Goal: Information Seeking & Learning: Learn about a topic

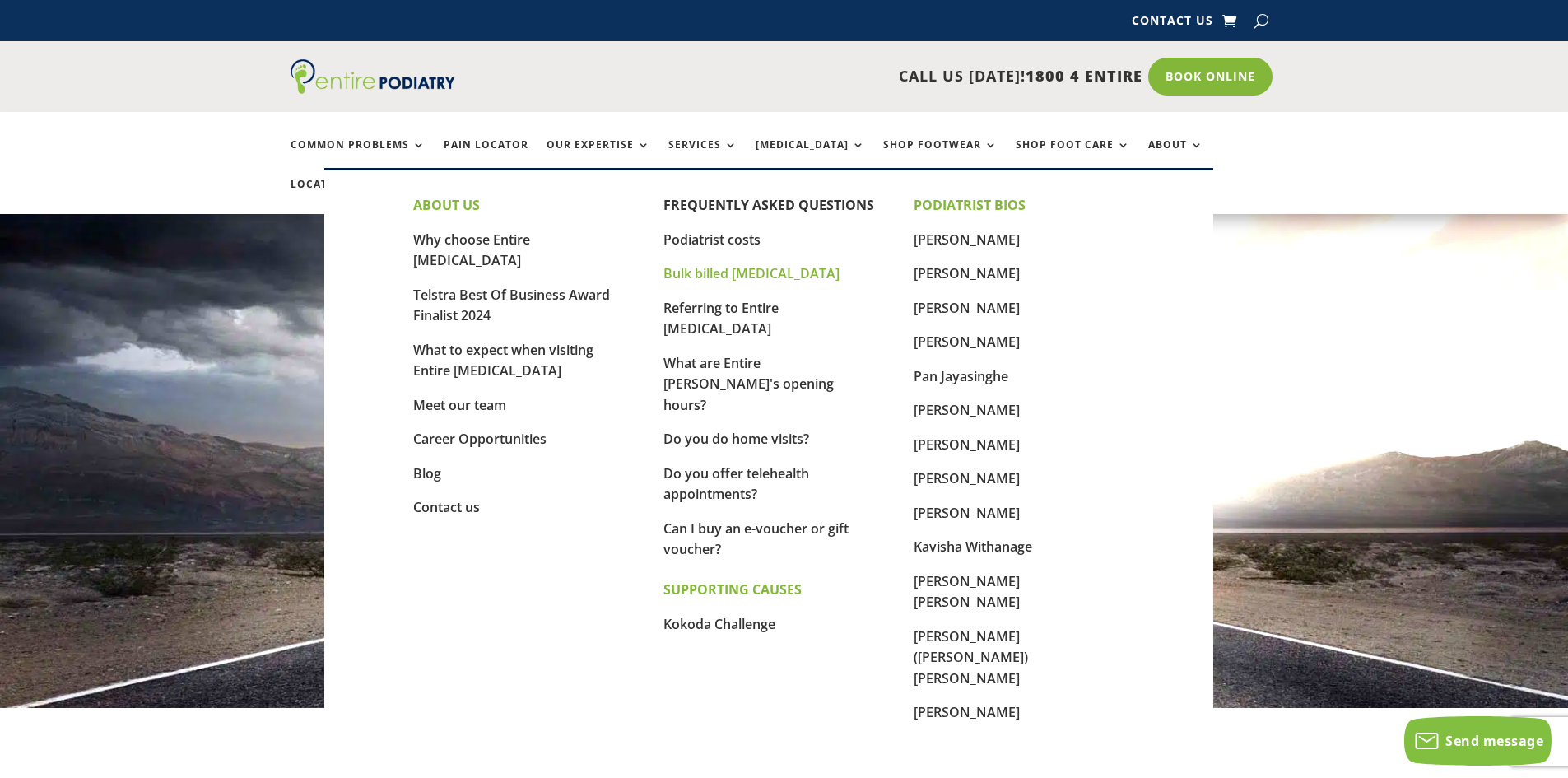
click at [739, 275] on link "Bulk billed [MEDICAL_DATA]" at bounding box center [751, 273] width 177 height 18
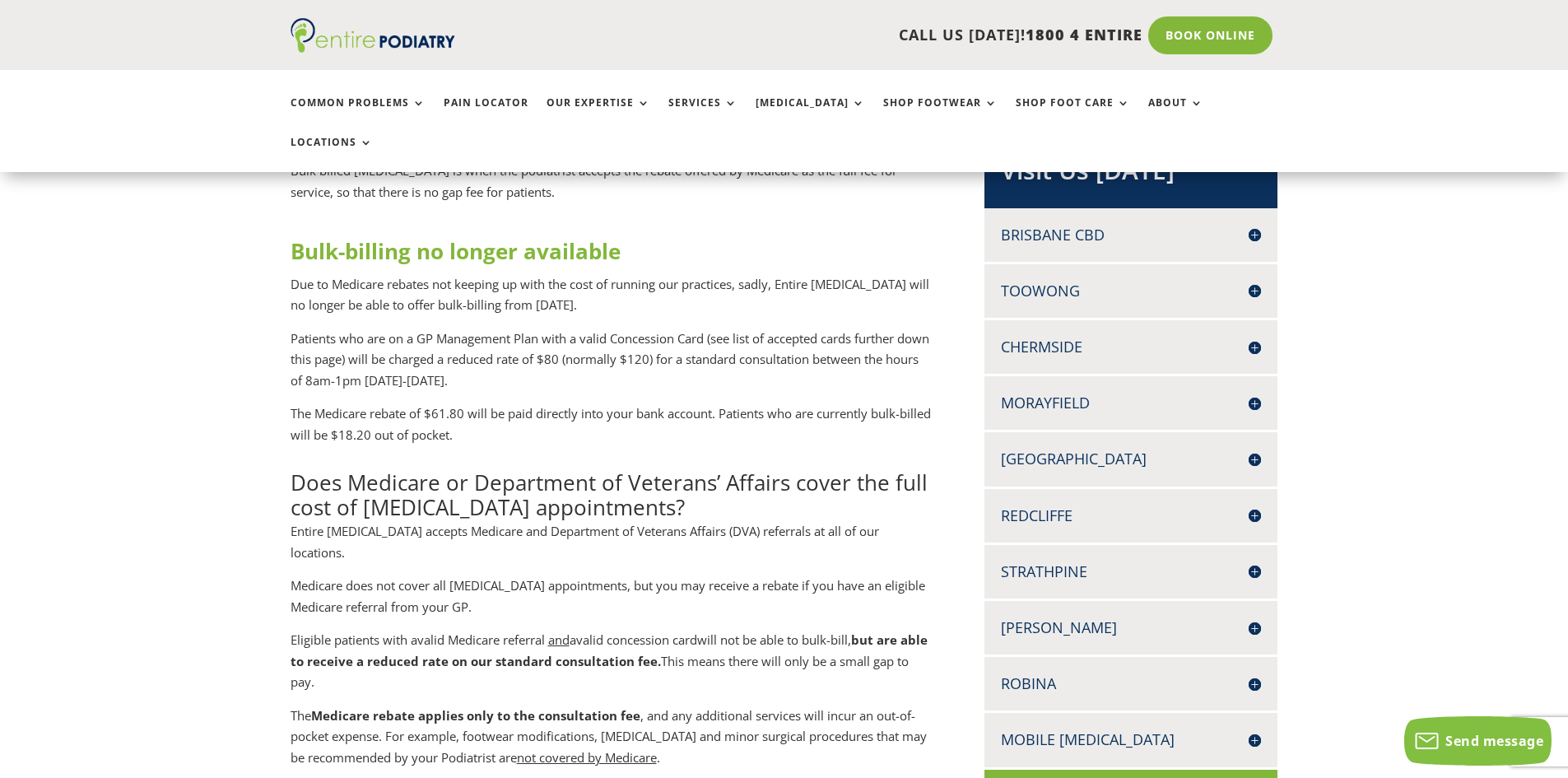
scroll to position [395, 0]
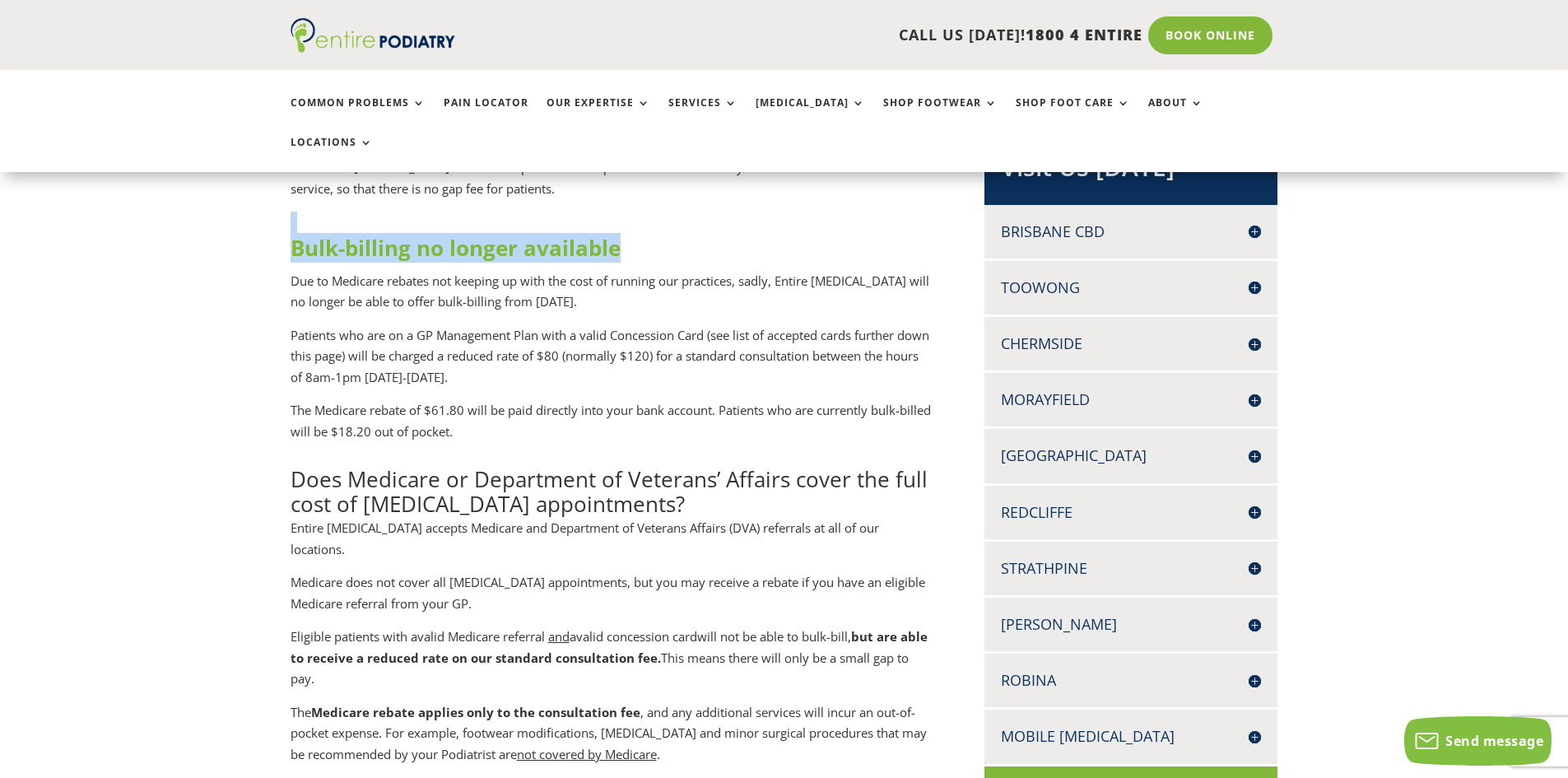
drag, startPoint x: 483, startPoint y: 191, endPoint x: 54, endPoint y: 185, distance: 429.0
click at [646, 233] on h2 "Bulk-billing no longer available" at bounding box center [610, 252] width 640 height 38
click at [477, 271] on p "Due to Medicare rebates not keeping up with the cost of running our practices, …" at bounding box center [610, 298] width 640 height 54
drag, startPoint x: 634, startPoint y: 205, endPoint x: 713, endPoint y: 187, distance: 81.0
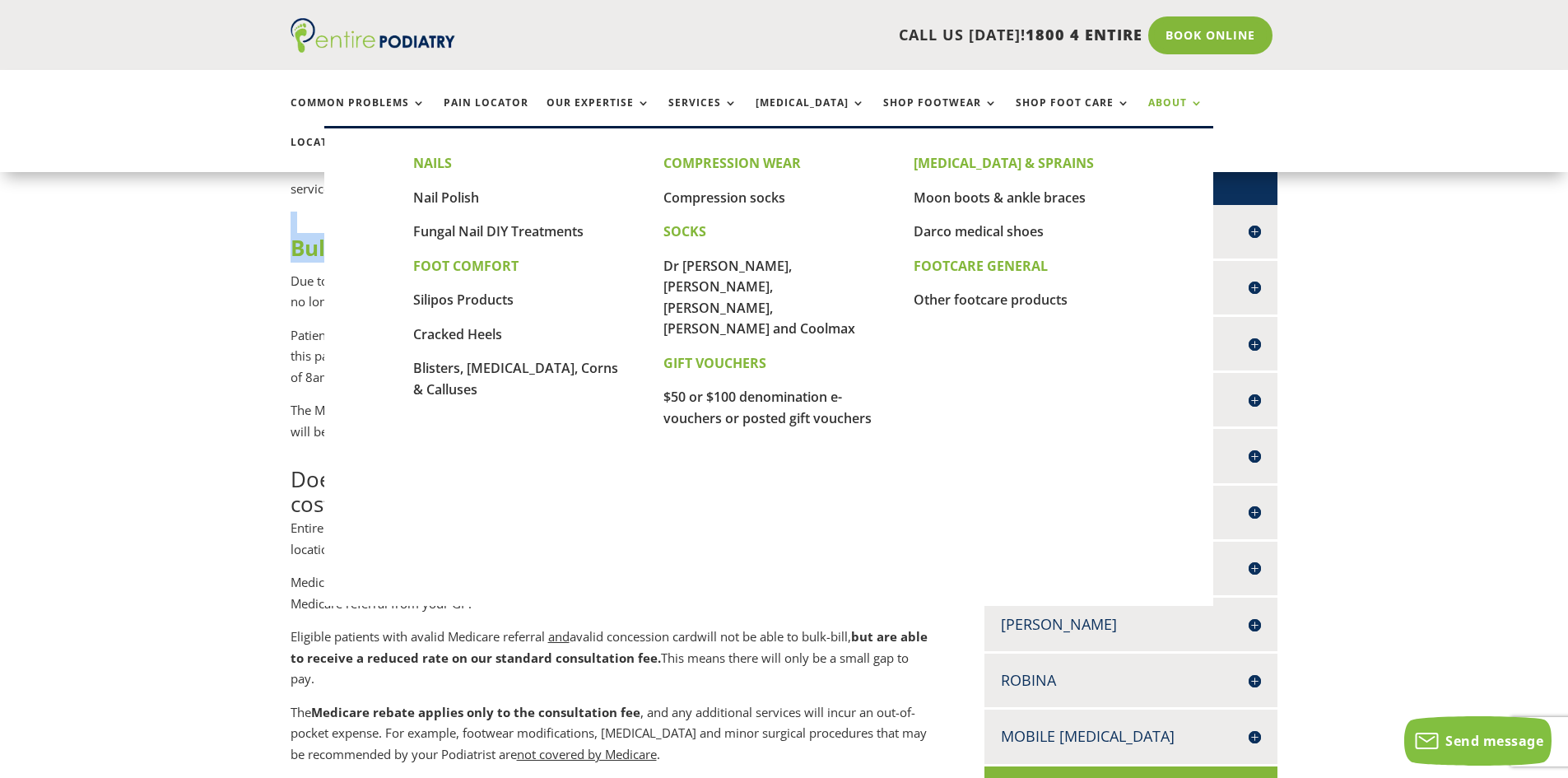
click at [1148, 106] on link "About" at bounding box center [1175, 114] width 55 height 35
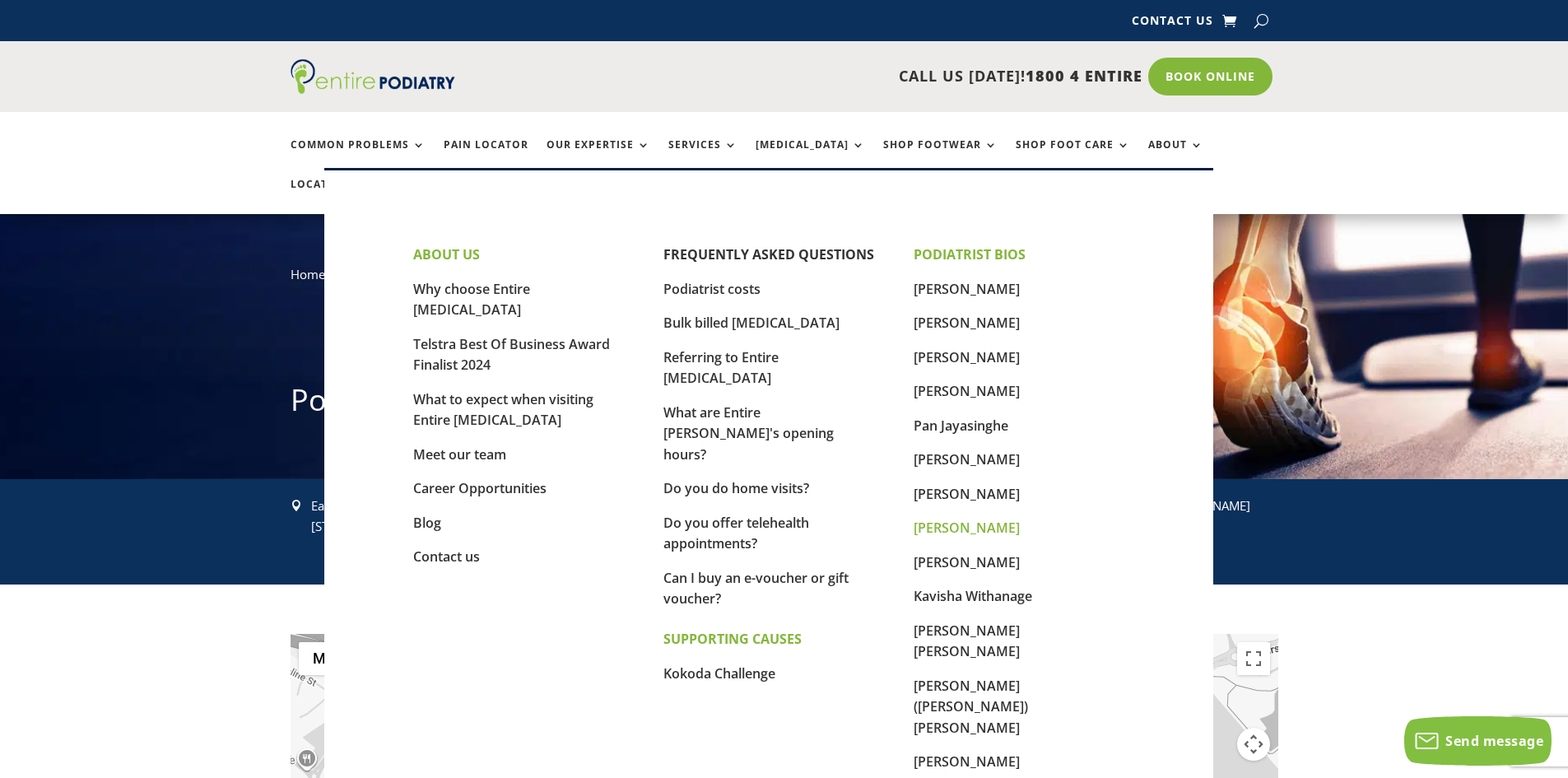
click at [972, 523] on link "[PERSON_NAME]" at bounding box center [967, 528] width 106 height 18
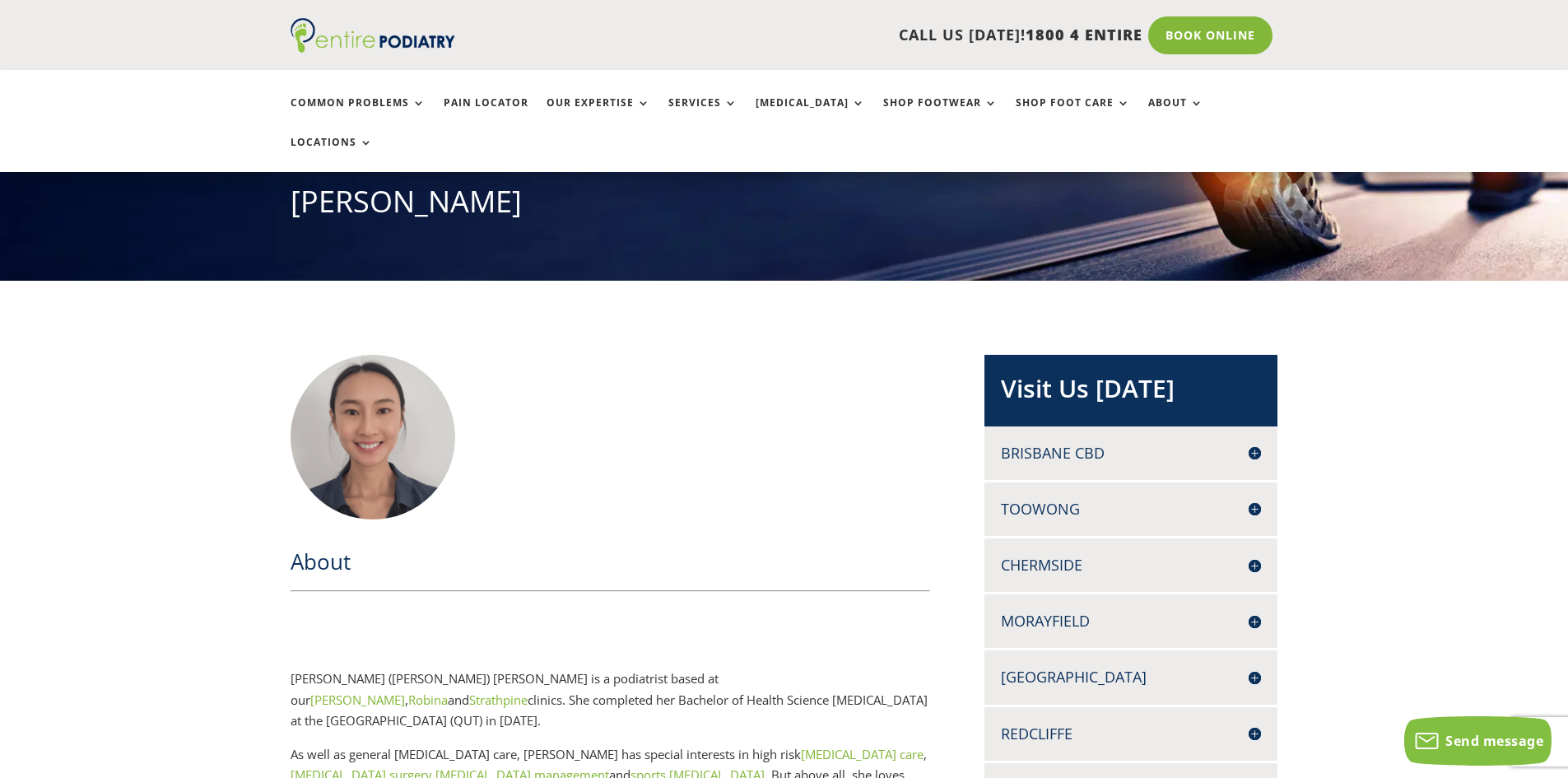
scroll to position [197, 0]
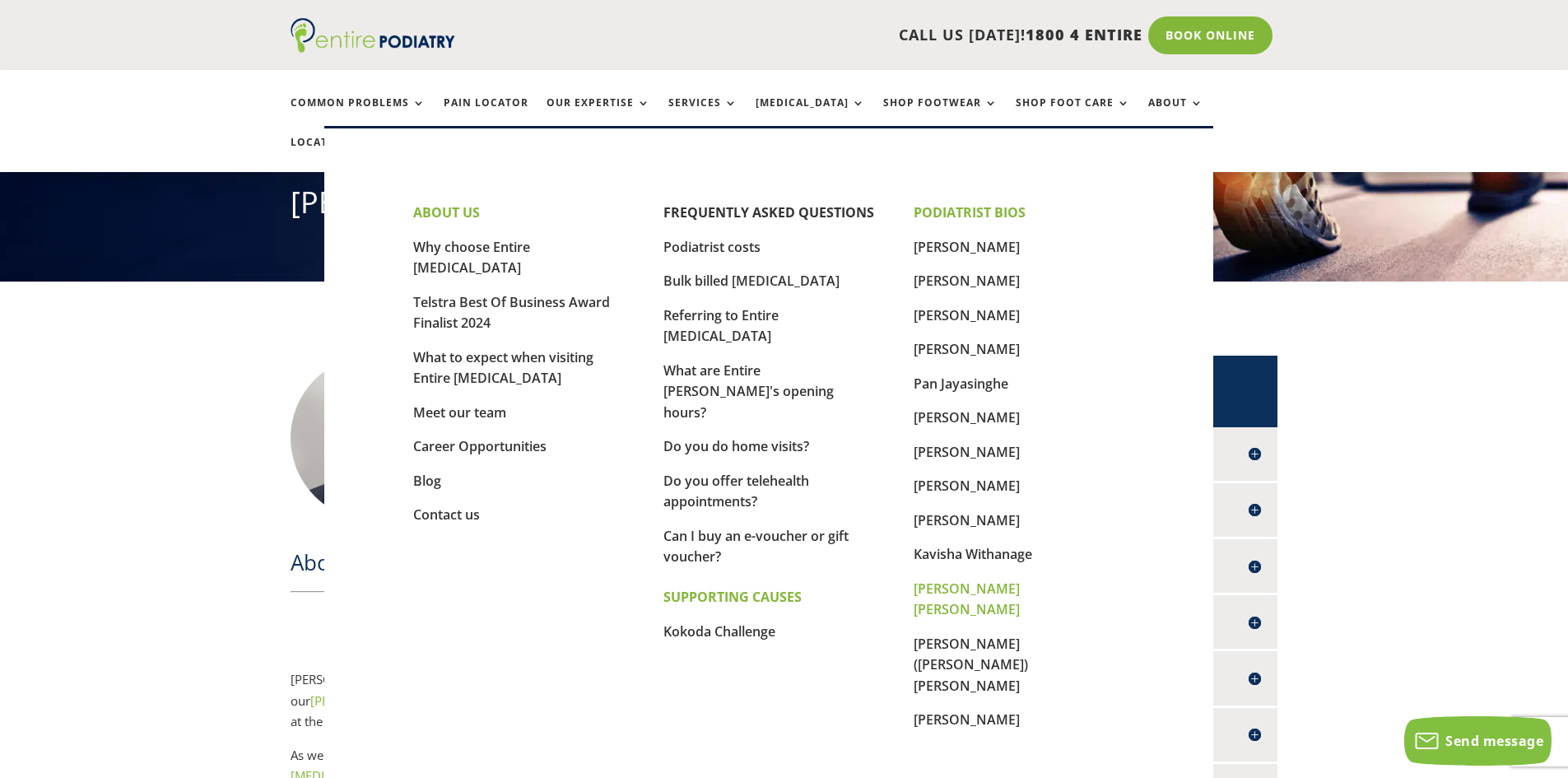
click at [955, 586] on link "[PERSON_NAME] [PERSON_NAME]" at bounding box center [967, 599] width 106 height 40
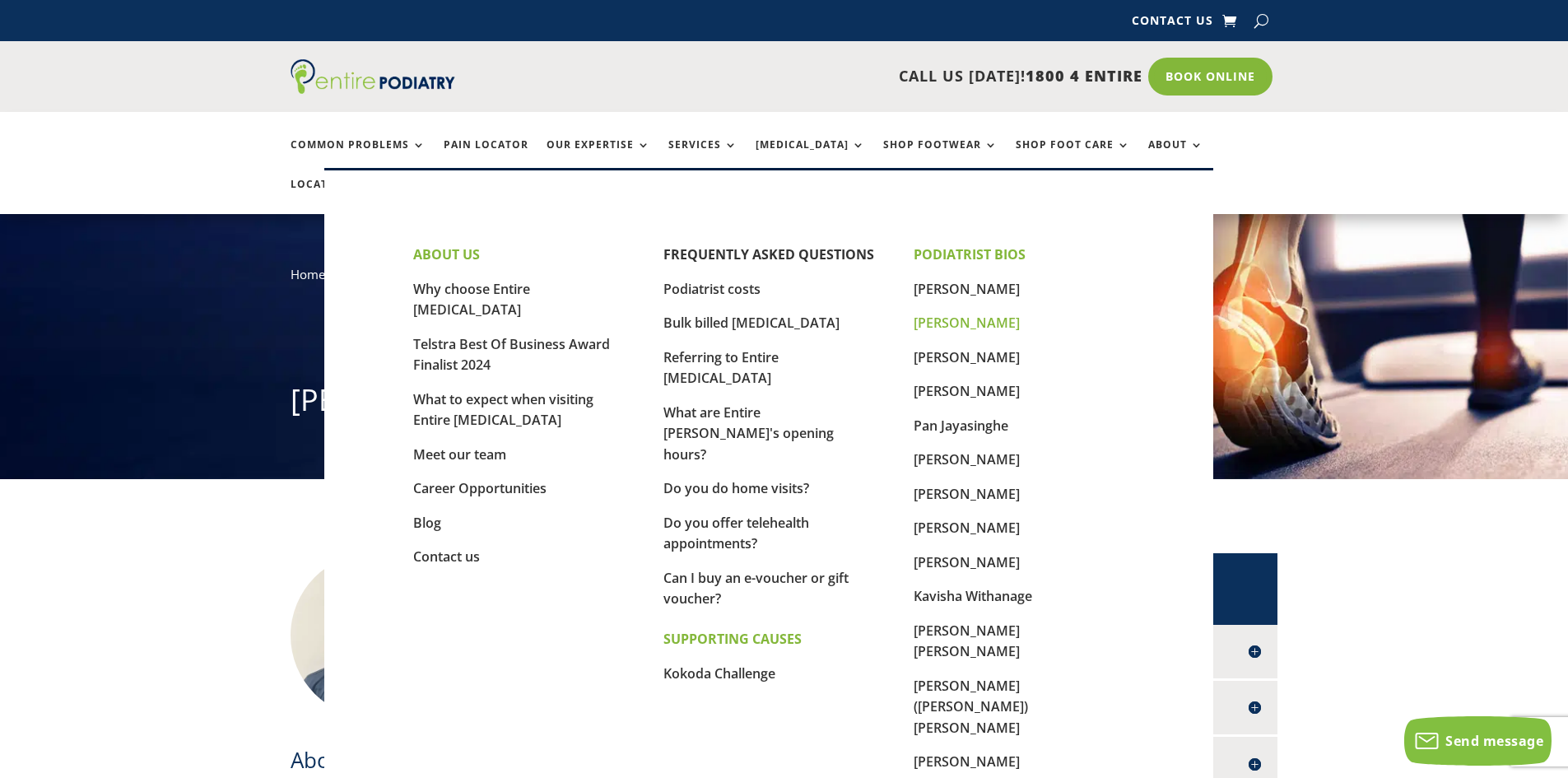
click at [942, 323] on link "[PERSON_NAME]" at bounding box center [967, 322] width 106 height 18
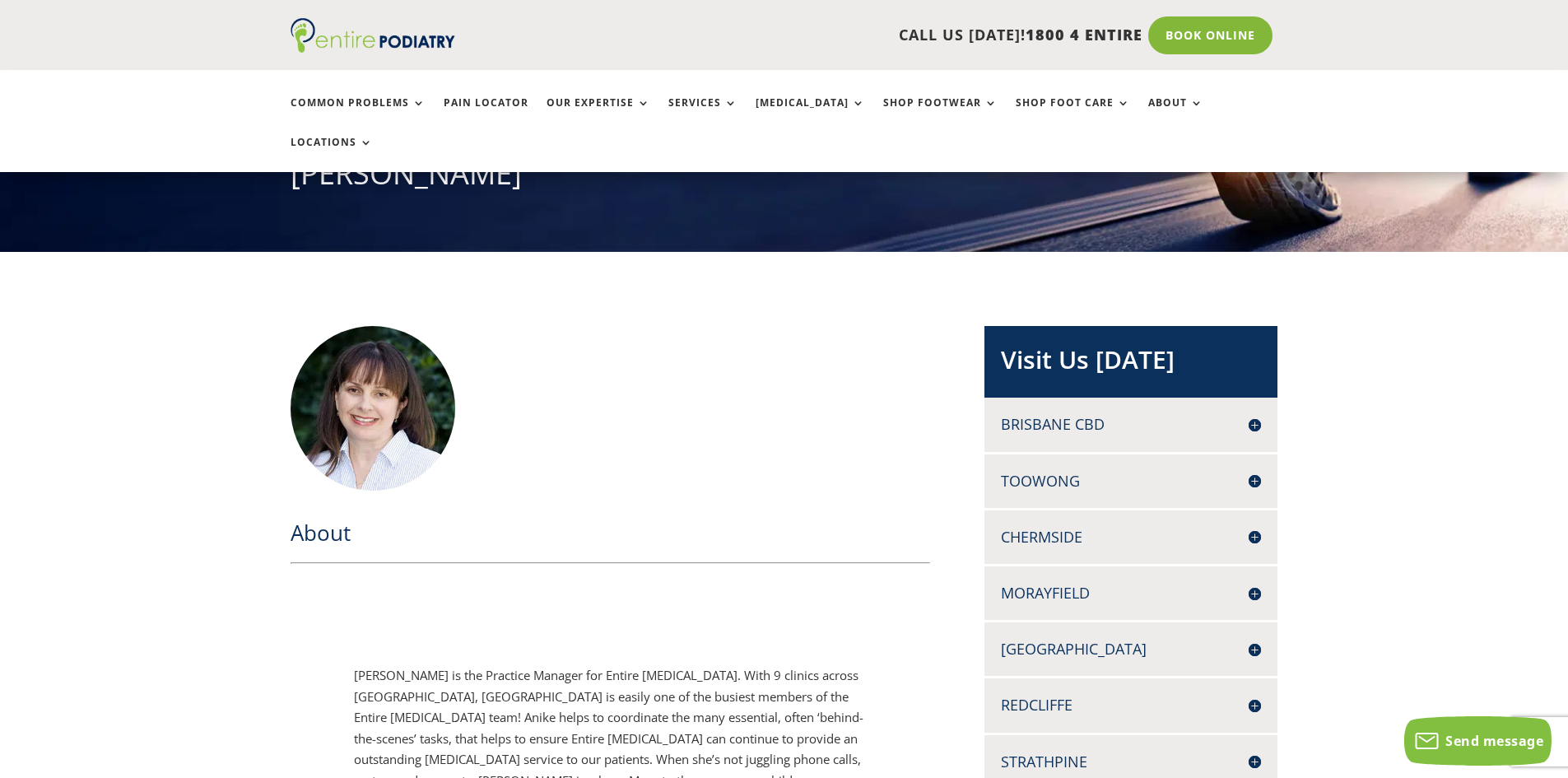
scroll to position [197, 0]
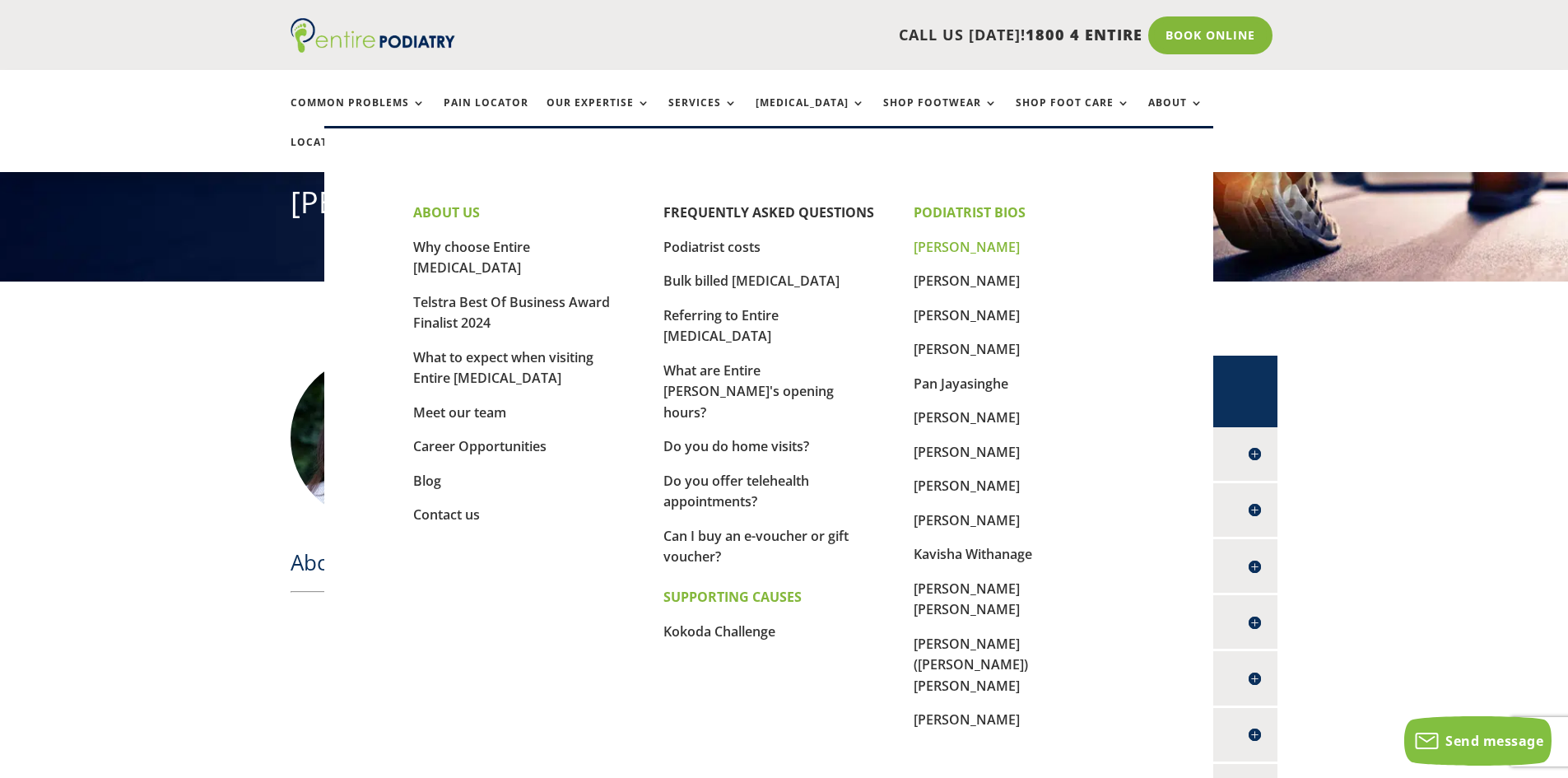
click at [970, 246] on link "[PERSON_NAME]" at bounding box center [967, 247] width 106 height 18
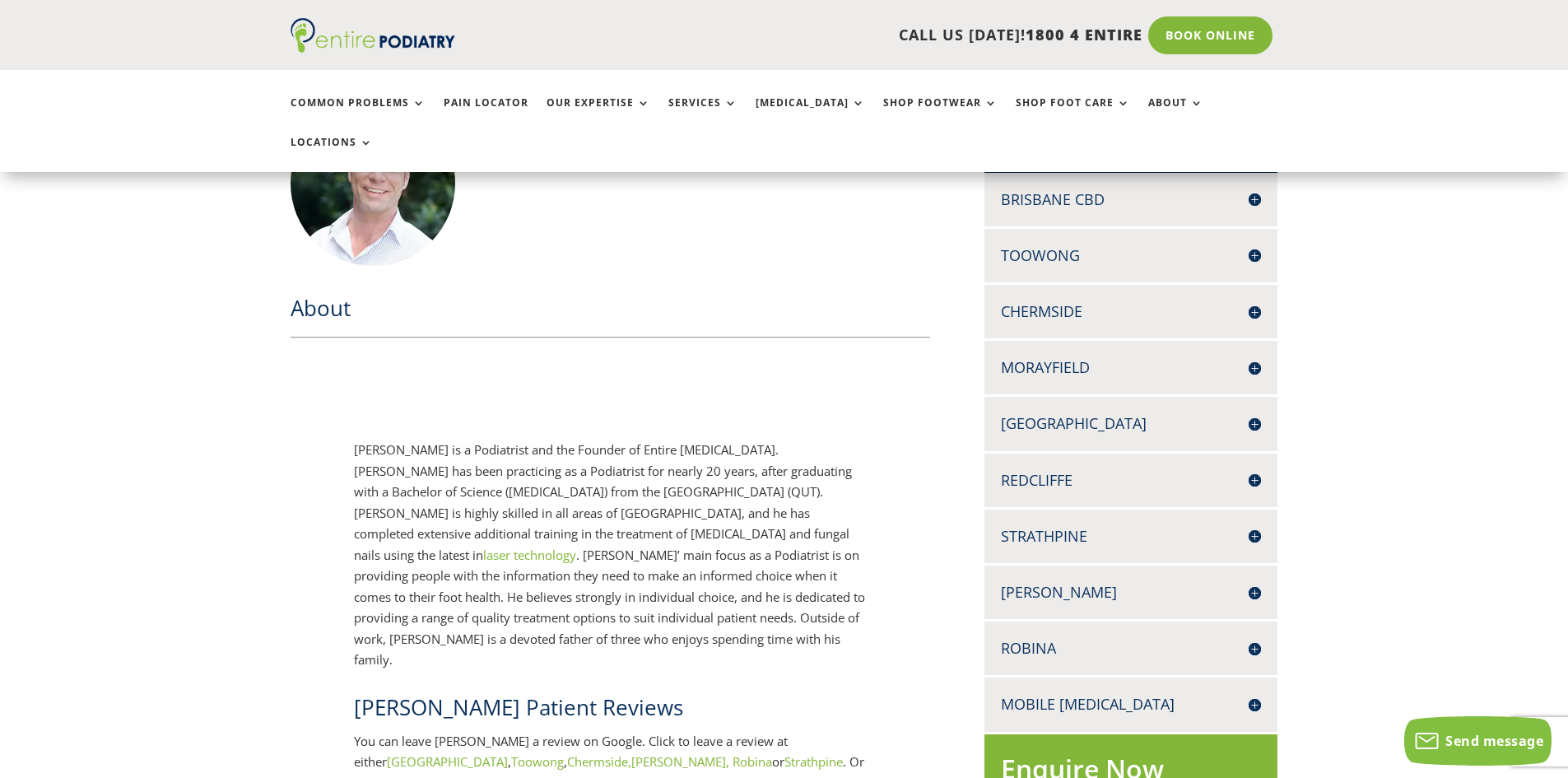
scroll to position [527, 0]
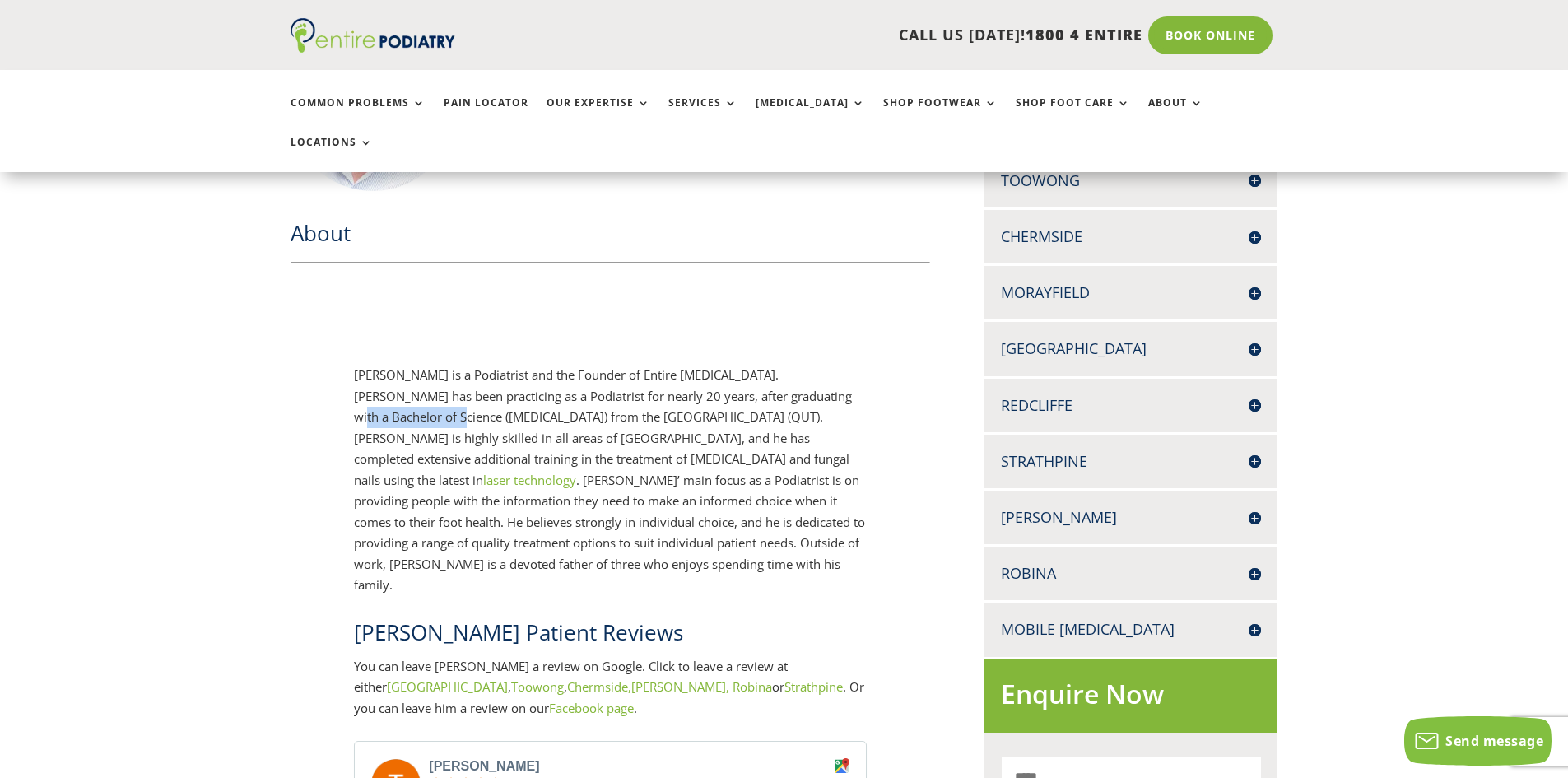
drag, startPoint x: 856, startPoint y: 363, endPoint x: 747, endPoint y: 366, distance: 109.0
click at [747, 366] on div "[PERSON_NAME] is a Podiatrist and the Founder of Entire [MEDICAL_DATA]. [PERSON…" at bounding box center [609, 481] width 512 height 231
click at [785, 365] on div "[PERSON_NAME] is a Podiatrist and the Founder of Entire [MEDICAL_DATA]. [PERSON…" at bounding box center [609, 481] width 512 height 231
